Goal: Check status: Check status

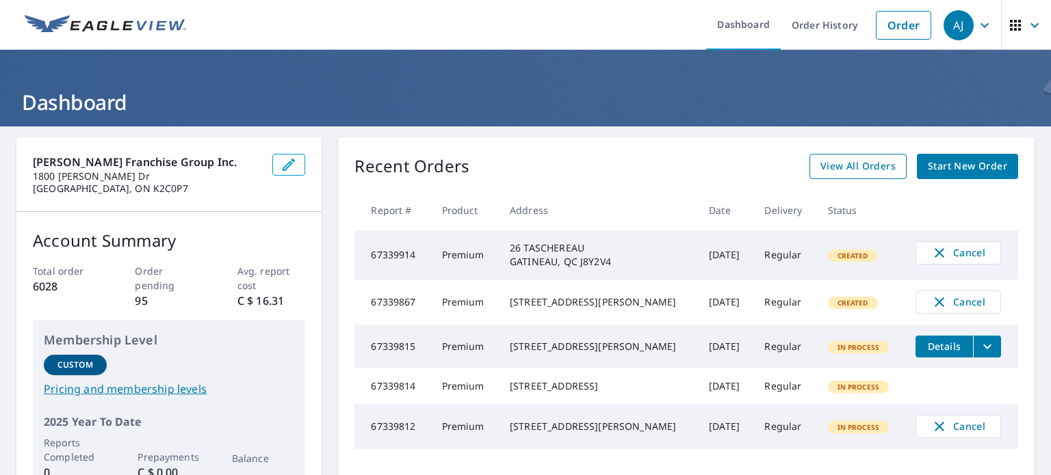
click at [855, 167] on span "View All Orders" at bounding box center [857, 166] width 75 height 17
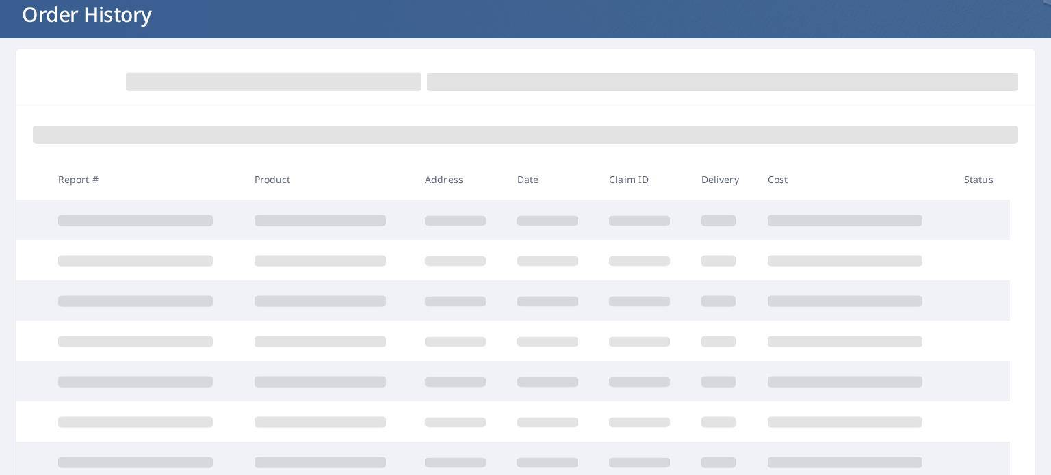
scroll to position [137, 0]
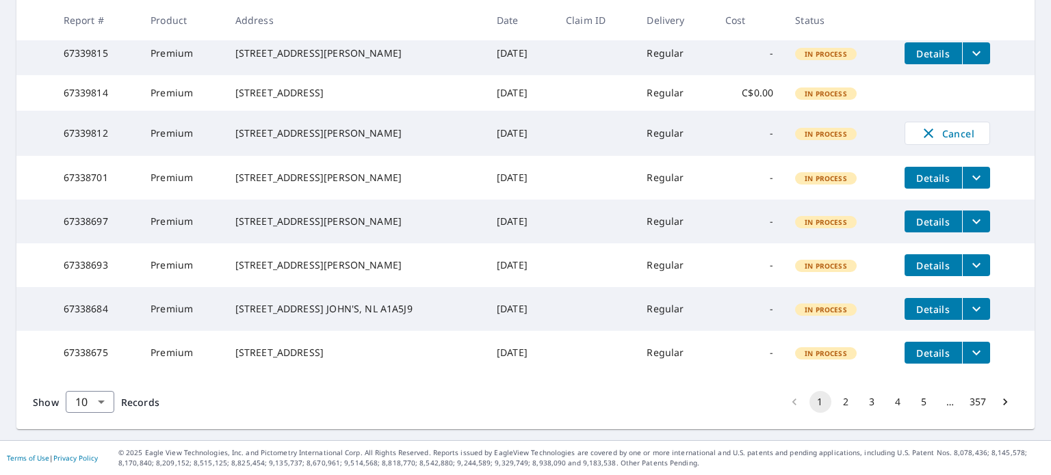
scroll to position [420, 0]
click at [835, 401] on button "2" at bounding box center [846, 402] width 22 height 22
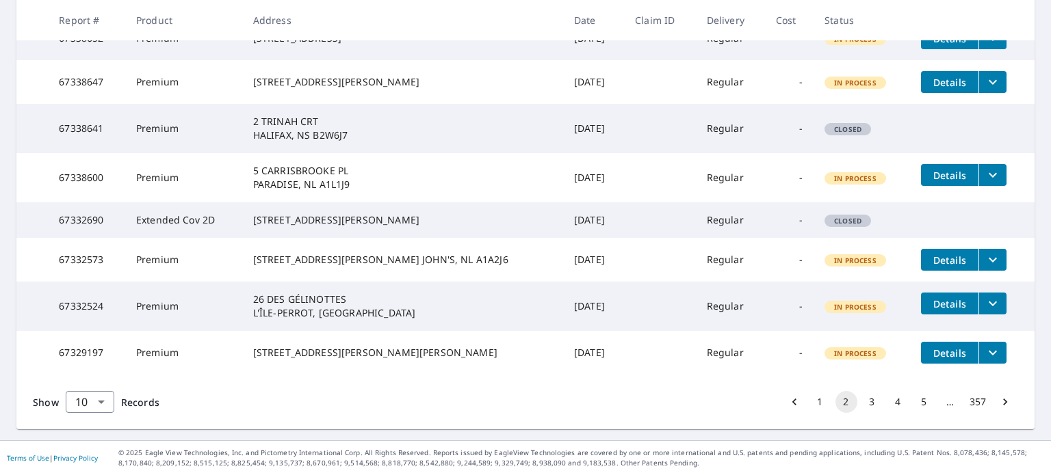
scroll to position [410, 0]
click at [862, 413] on button "3" at bounding box center [872, 402] width 22 height 22
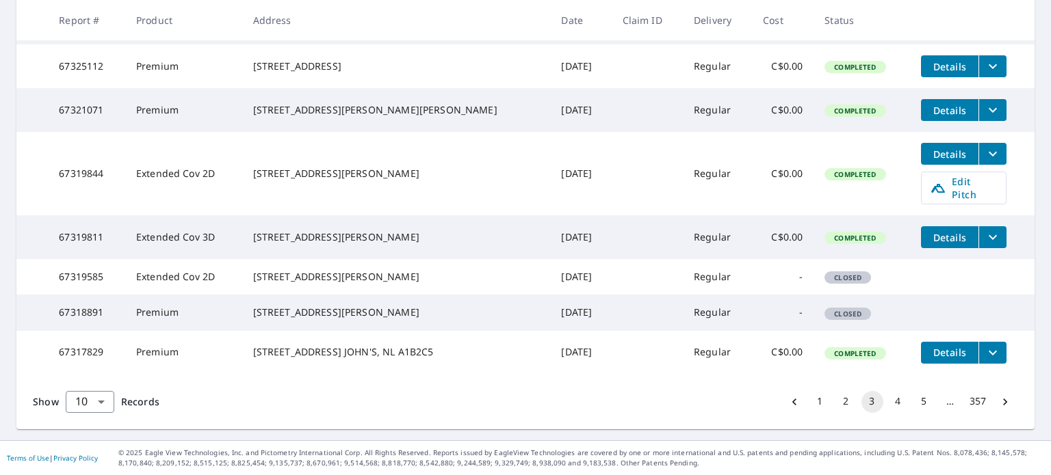
scroll to position [445, 0]
click at [887, 401] on button "4" at bounding box center [898, 402] width 22 height 22
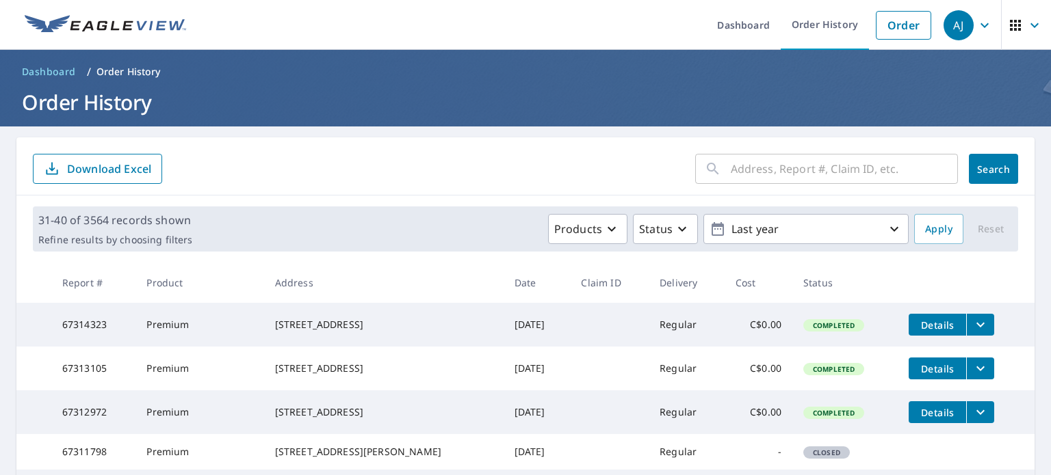
click at [835, 161] on input "text" at bounding box center [844, 169] width 227 height 38
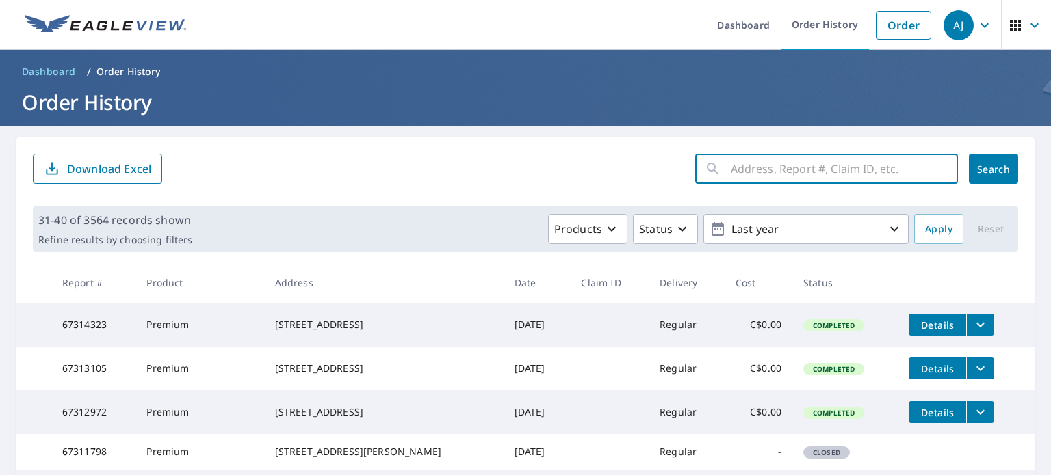
paste input "[STREET_ADDRESS][PERSON_NAME]"
type input "2 Trinah"
click button "Search" at bounding box center [993, 169] width 49 height 30
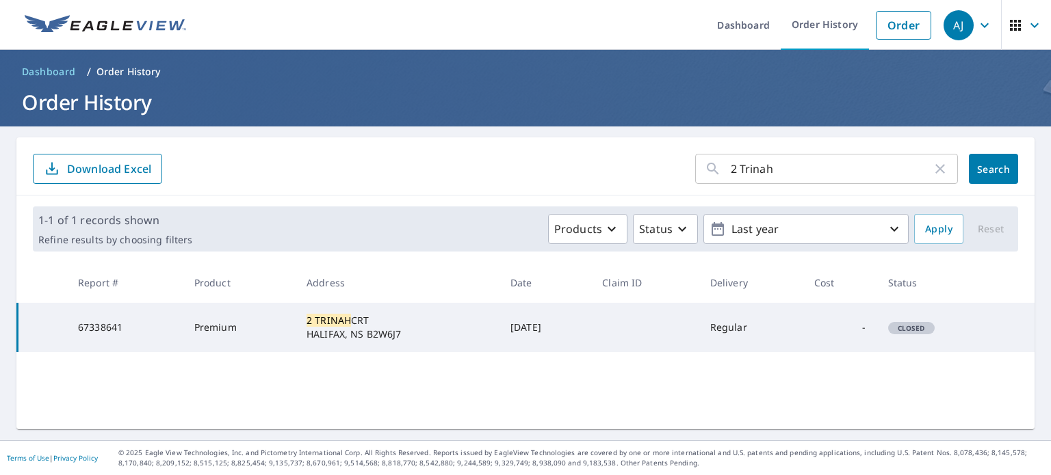
click at [932, 174] on icon "button" at bounding box center [940, 169] width 16 height 16
click at [778, 175] on input "text" at bounding box center [844, 169] width 227 height 38
paste input "[STREET_ADDRESS][PERSON_NAME]"
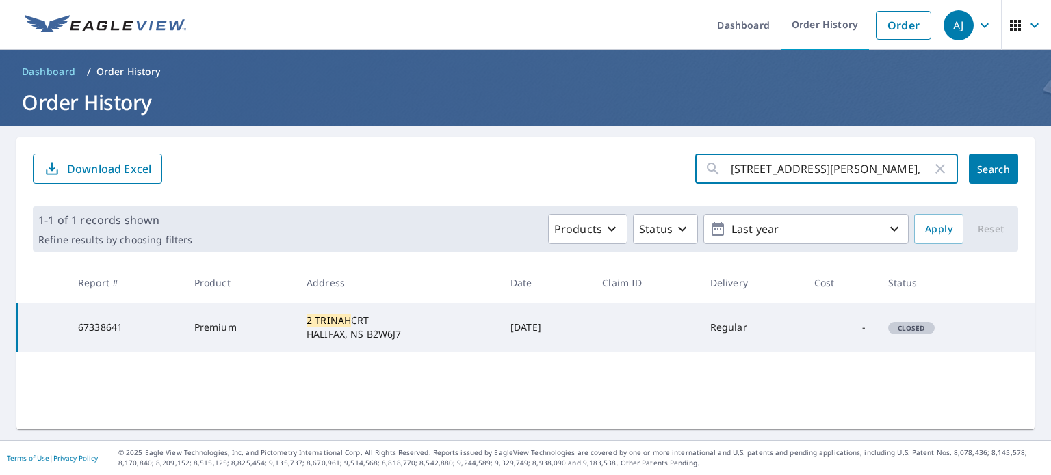
type input "[STREET_ADDRESS][PERSON_NAME]"
click button "Search" at bounding box center [993, 169] width 49 height 30
